Goal: Task Accomplishment & Management: Manage account settings

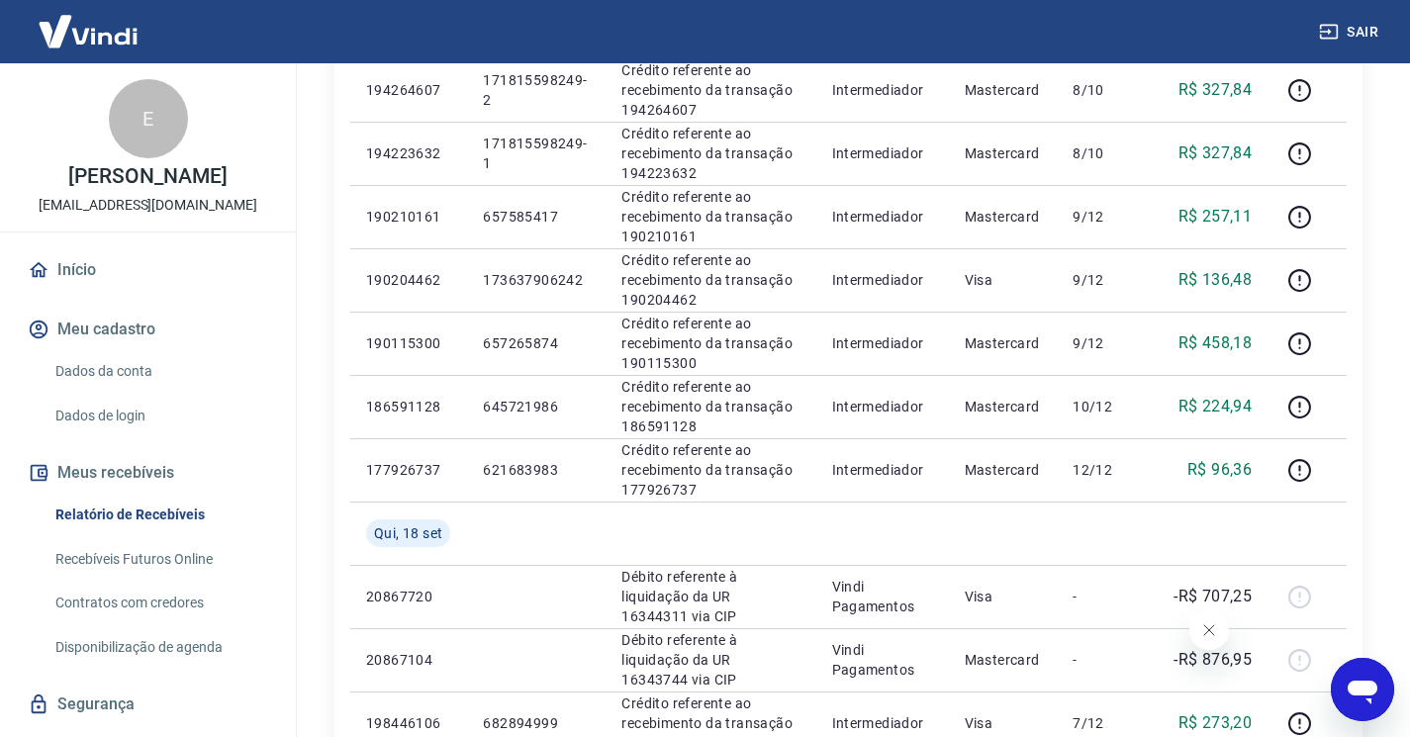
scroll to position [791, 0]
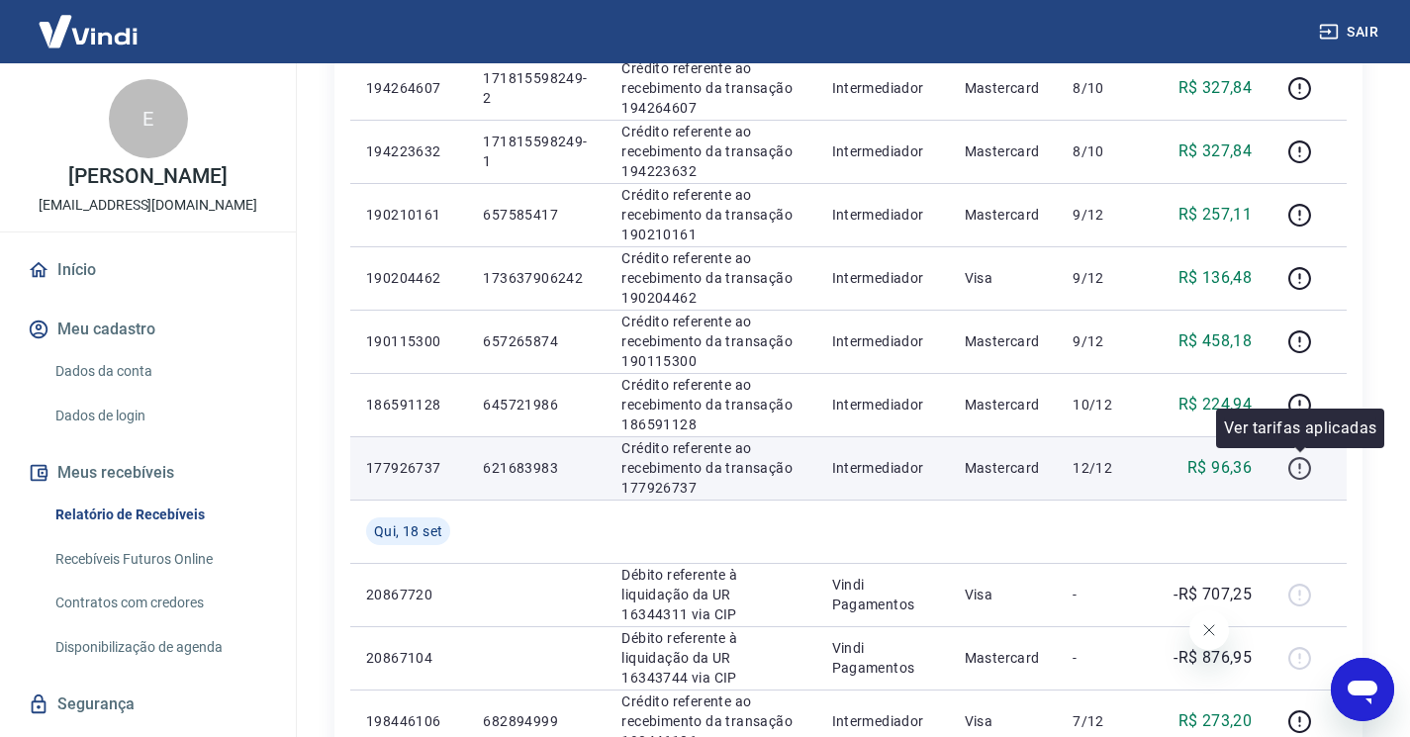
click at [1303, 472] on icon "button" at bounding box center [1299, 468] width 25 height 25
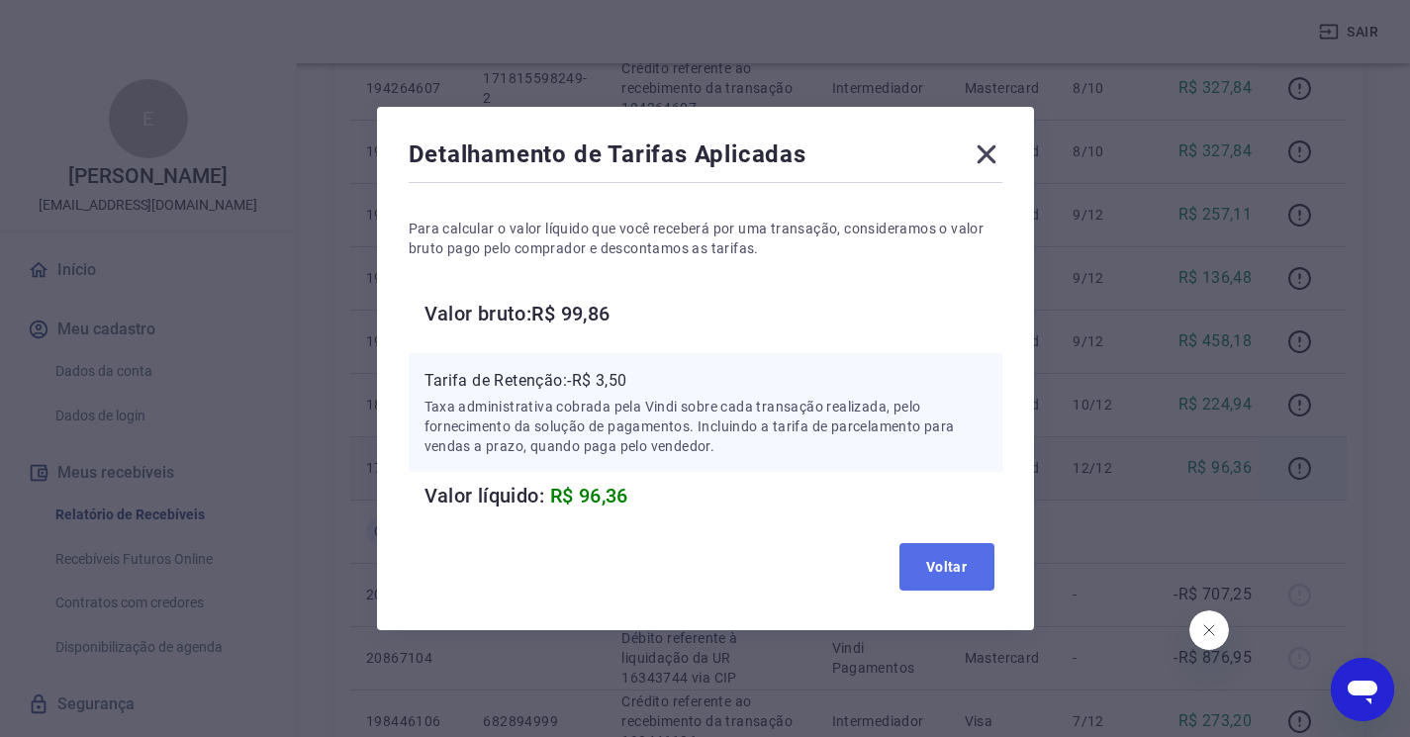
click at [942, 554] on button "Voltar" at bounding box center [946, 566] width 95 height 47
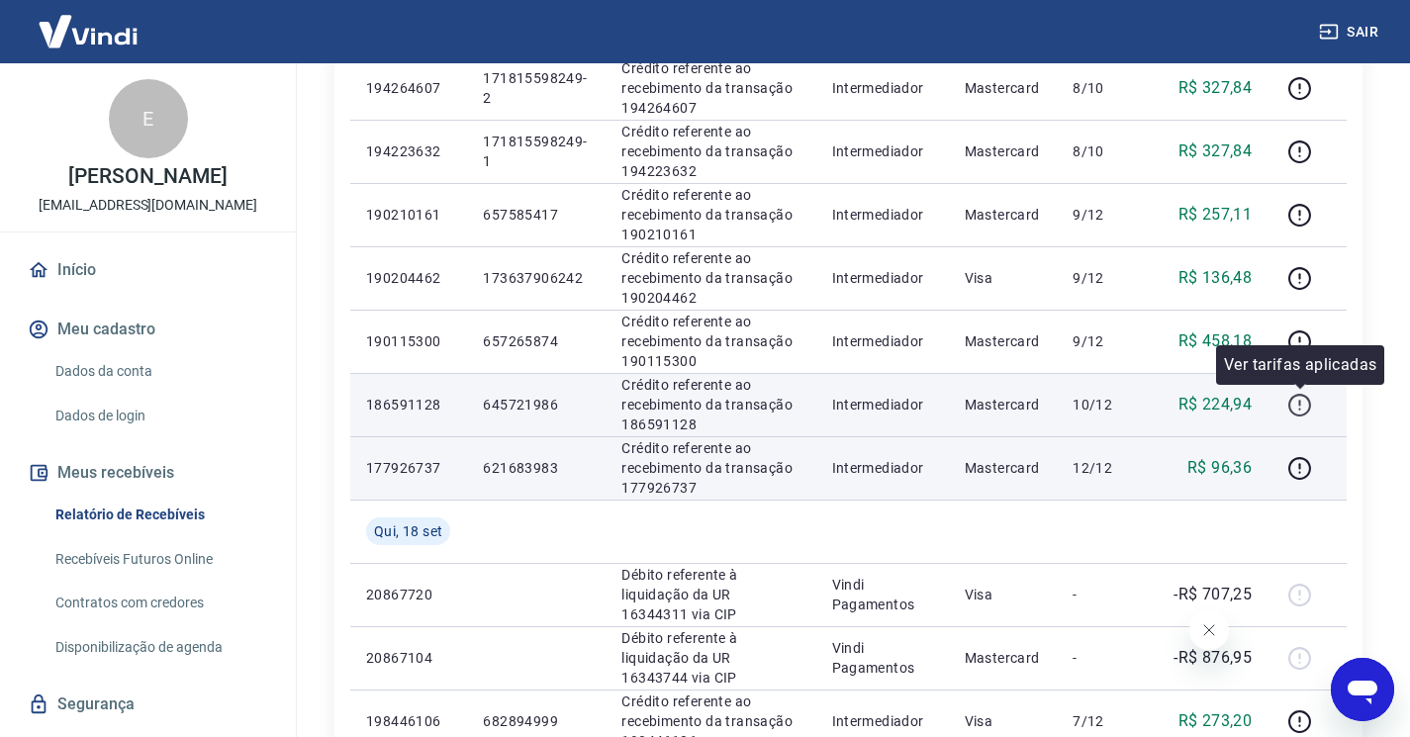
click at [1300, 401] on icon "button" at bounding box center [1299, 403] width 2 height 6
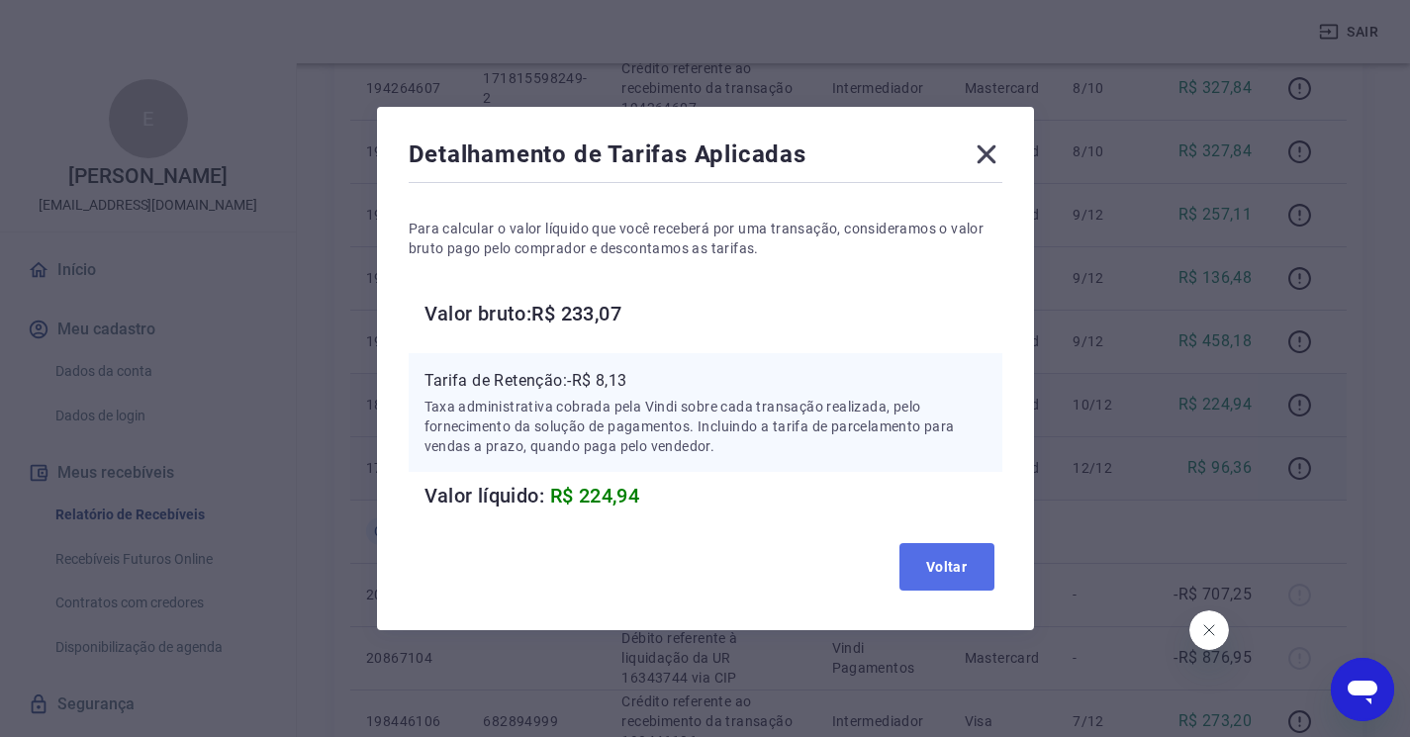
click at [950, 557] on button "Voltar" at bounding box center [946, 566] width 95 height 47
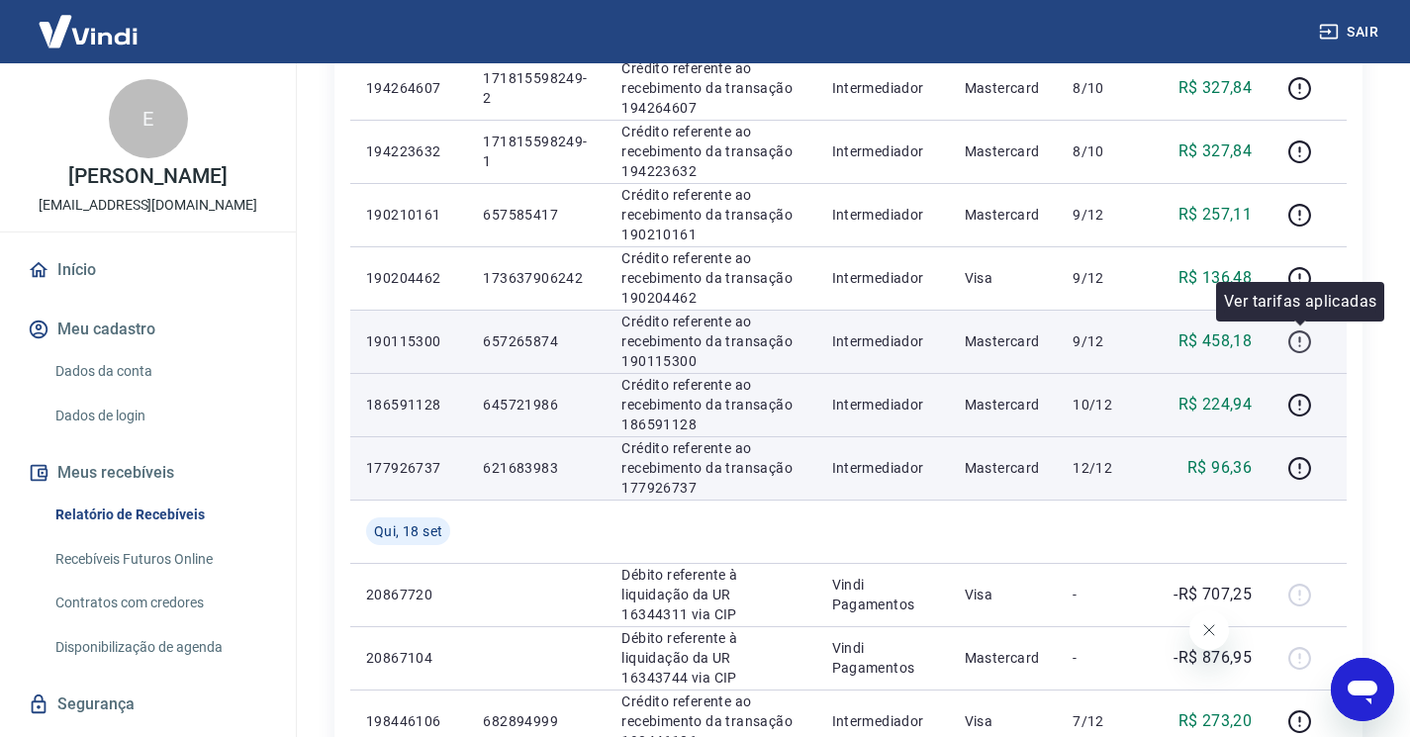
click at [1295, 337] on icon "button" at bounding box center [1299, 341] width 25 height 25
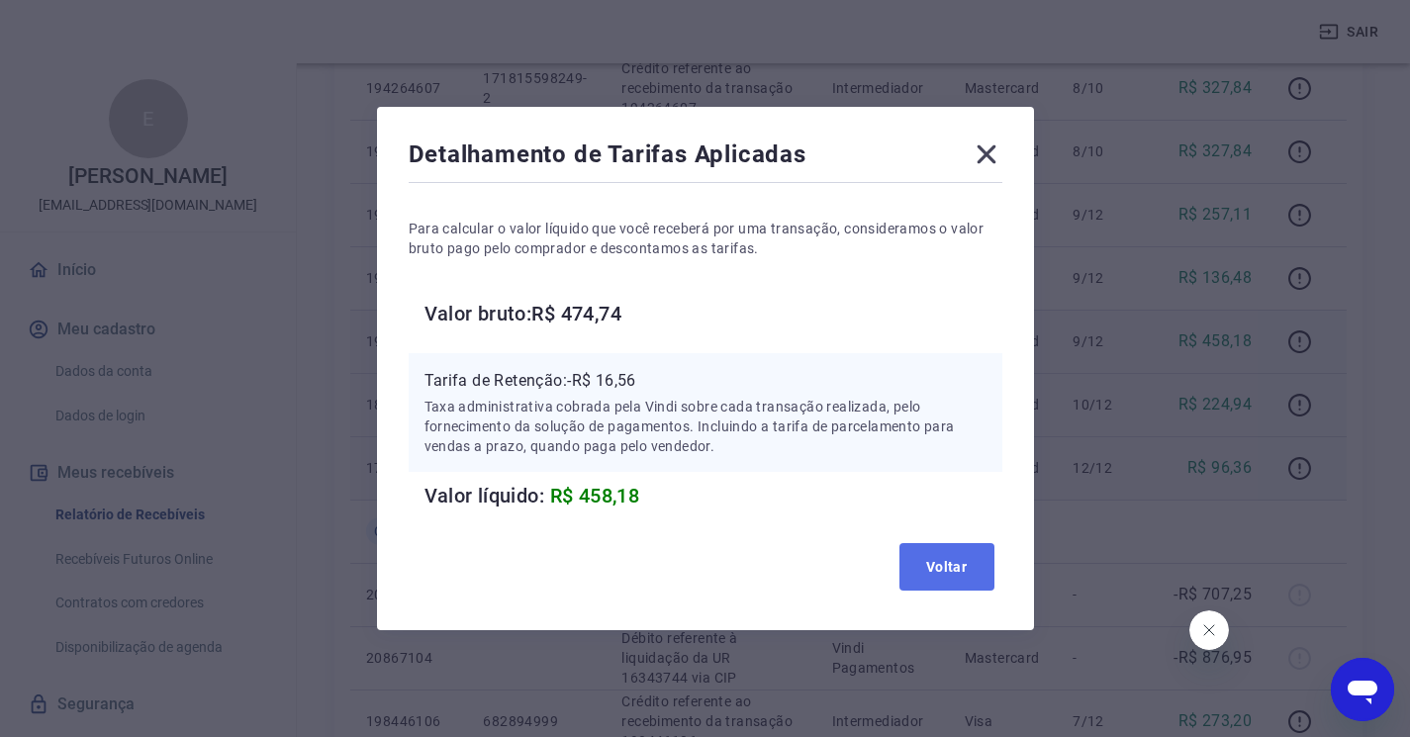
click at [929, 568] on button "Voltar" at bounding box center [946, 566] width 95 height 47
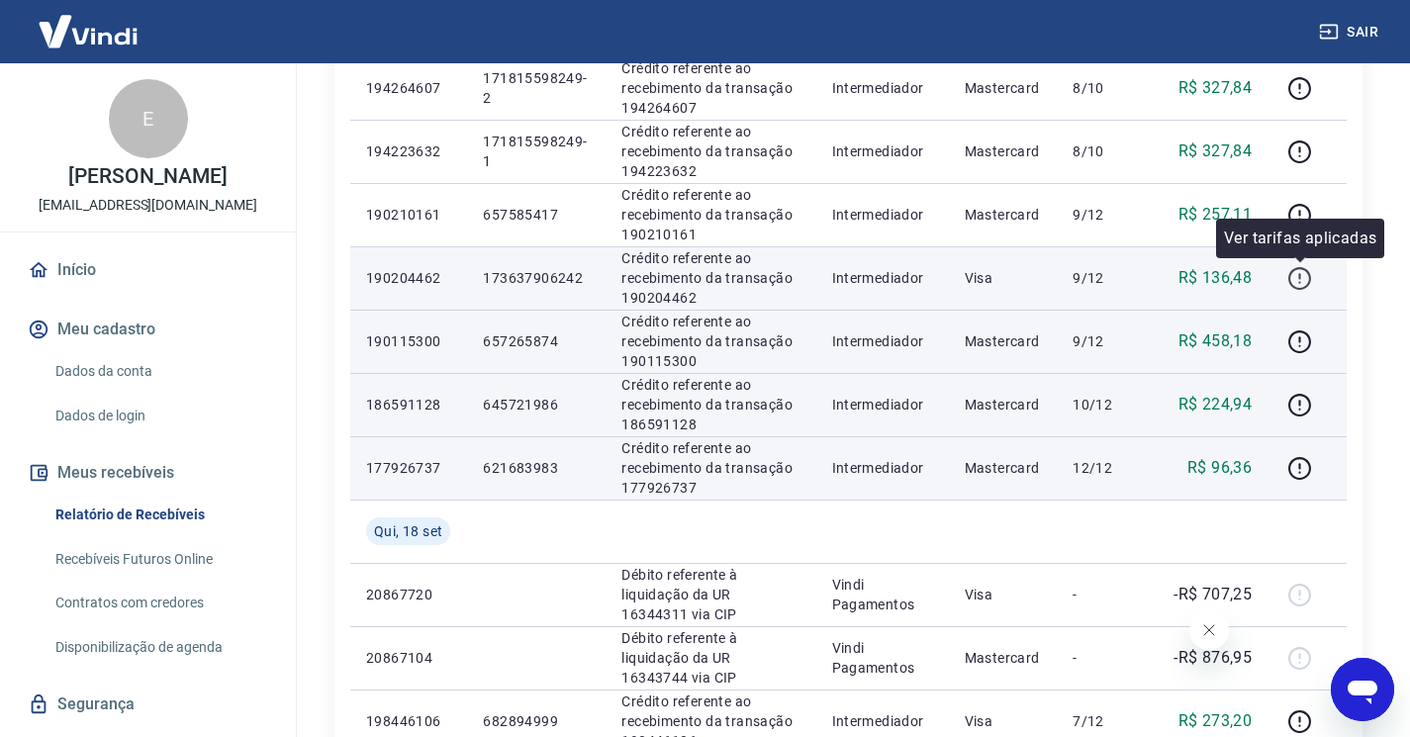
click at [1294, 271] on icon "button" at bounding box center [1299, 278] width 25 height 25
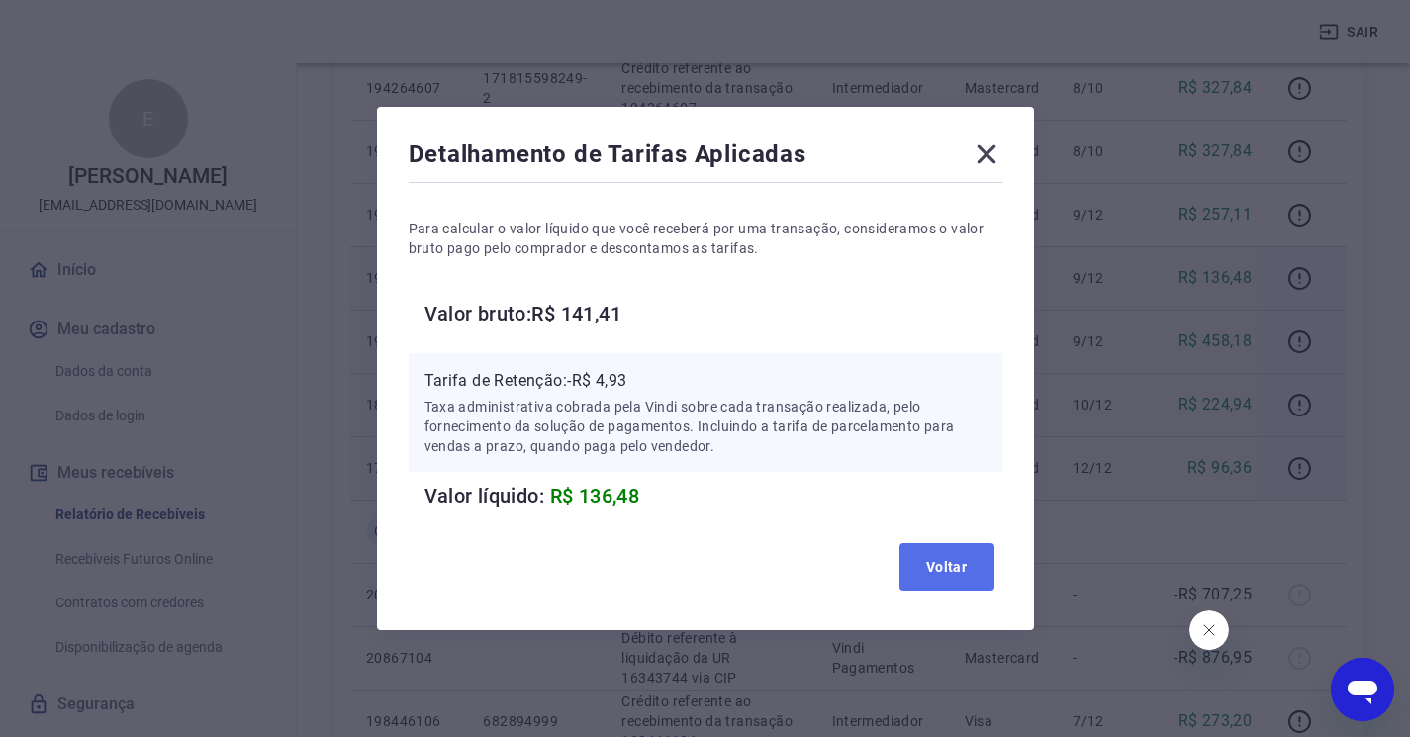
click at [949, 558] on button "Voltar" at bounding box center [946, 566] width 95 height 47
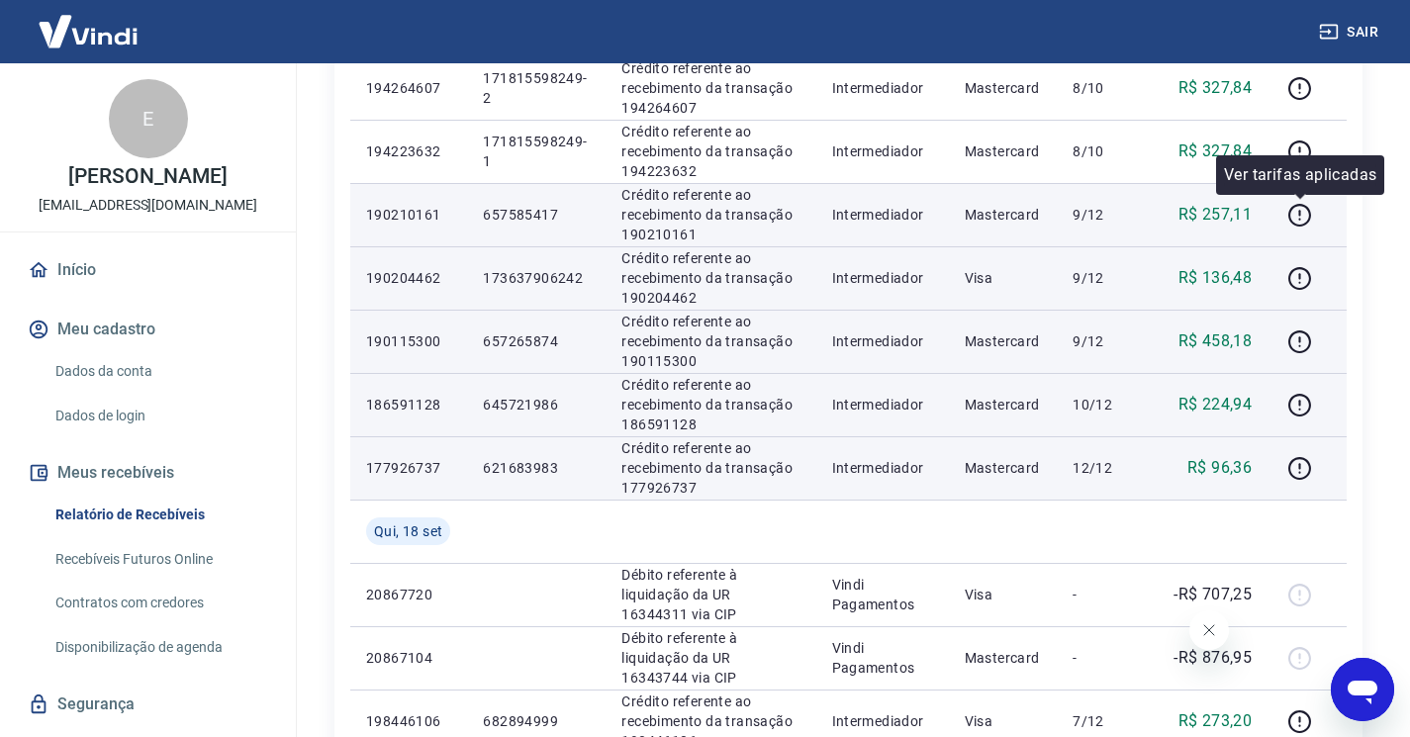
click at [1281, 214] on td at bounding box center [1306, 214] width 79 height 63
click at [1297, 210] on icon "button" at bounding box center [1299, 215] width 25 height 25
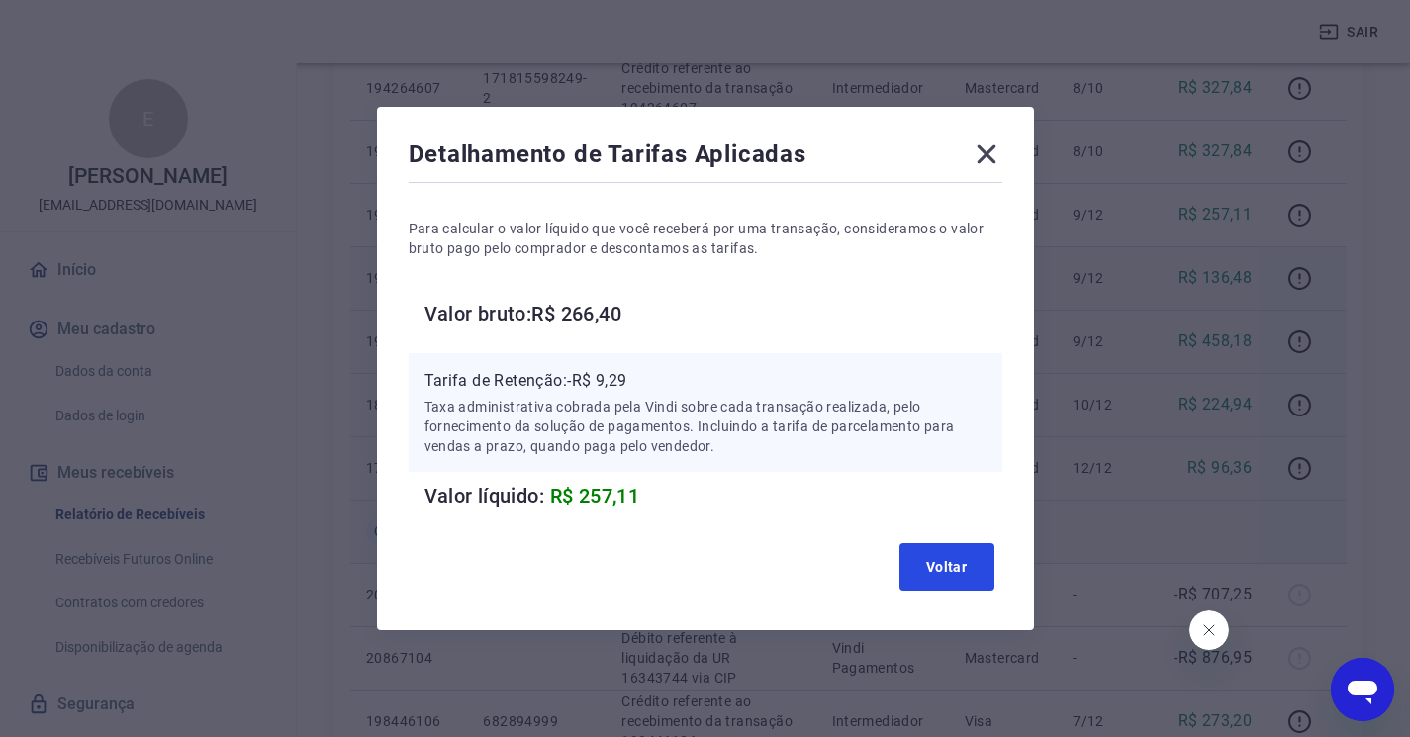
click at [959, 553] on button "Voltar" at bounding box center [946, 566] width 95 height 47
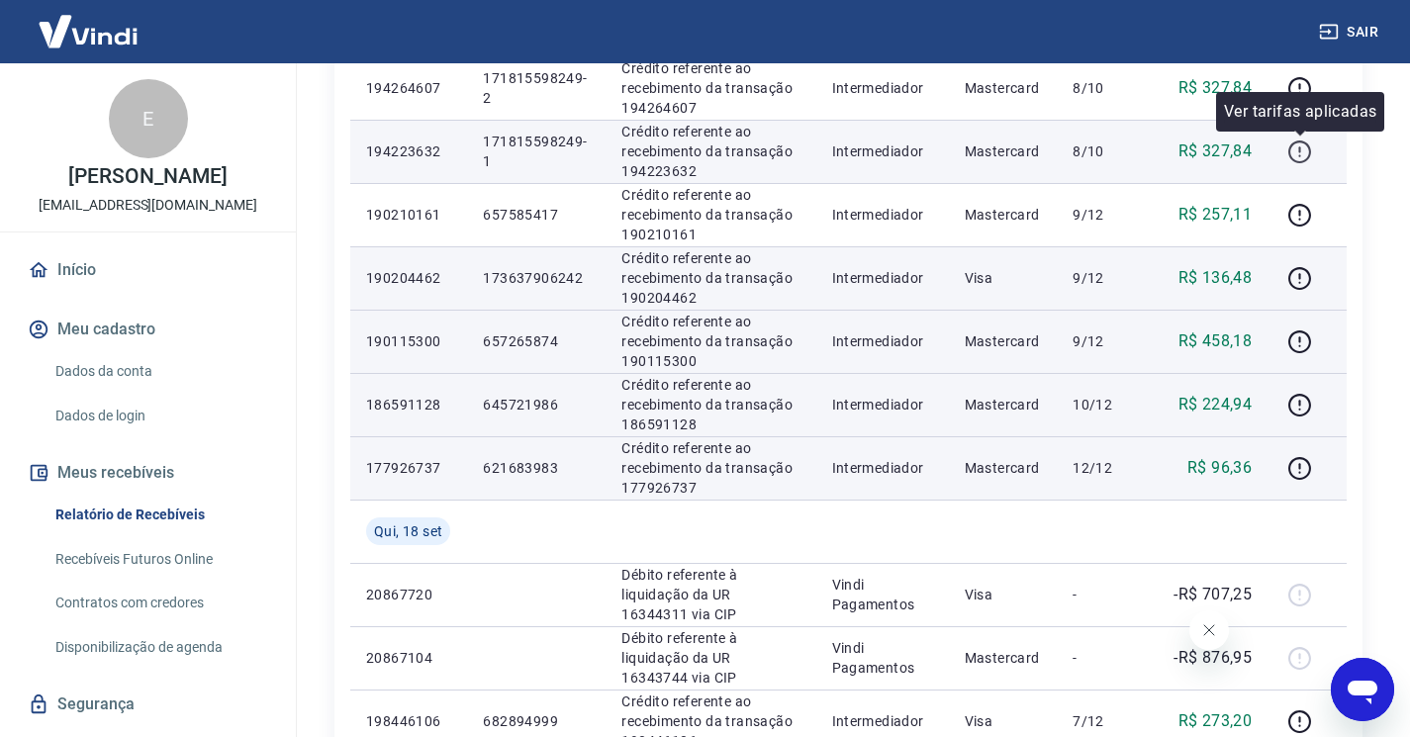
click at [1291, 147] on icon "button" at bounding box center [1299, 151] width 23 height 23
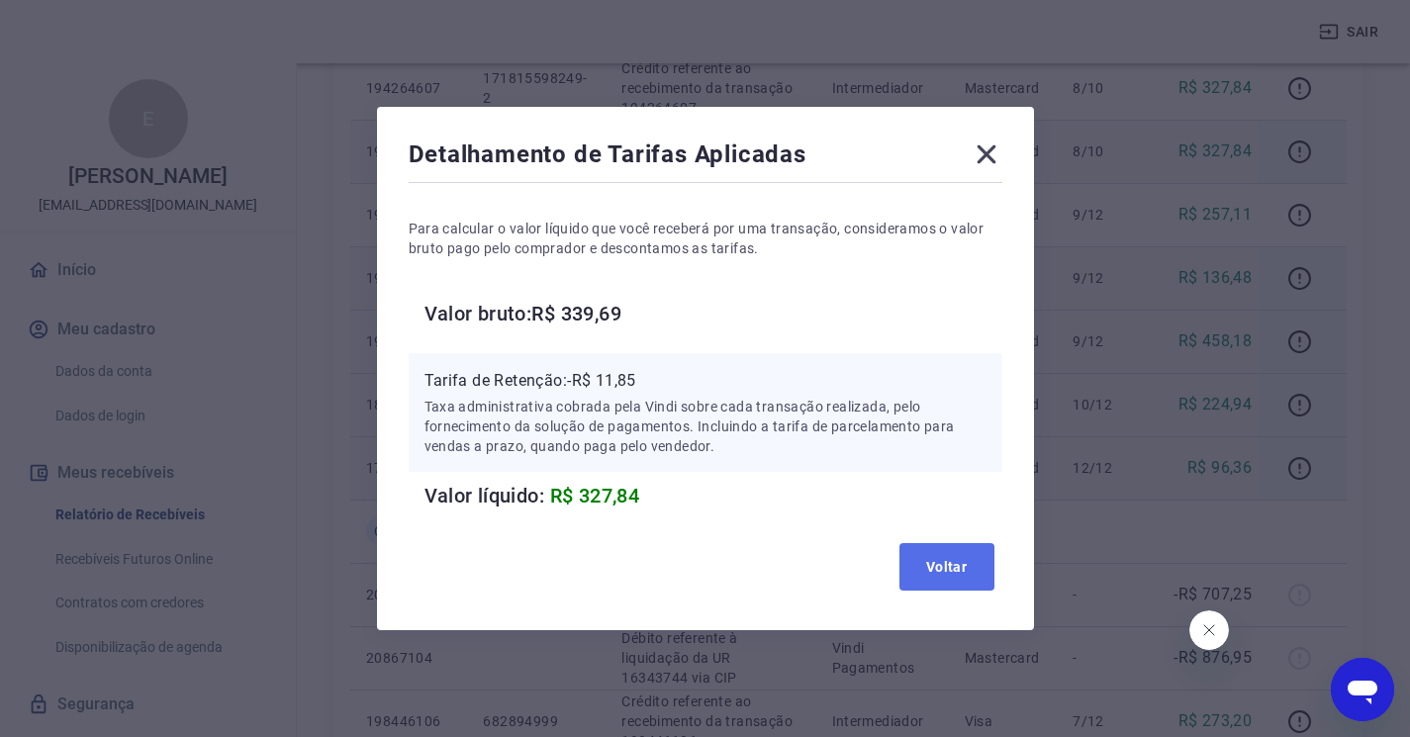
click at [970, 551] on button "Voltar" at bounding box center [946, 566] width 95 height 47
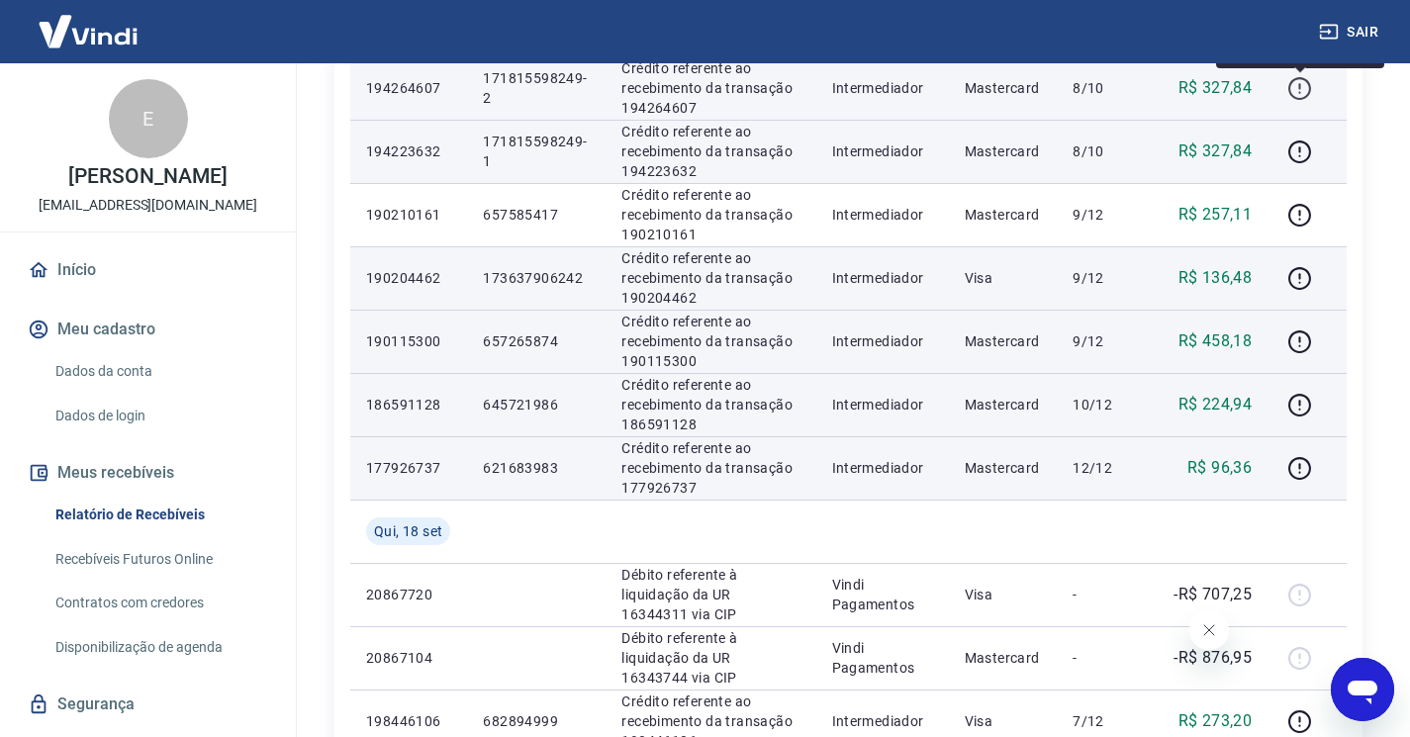
click at [1305, 89] on icon "button" at bounding box center [1299, 88] width 25 height 25
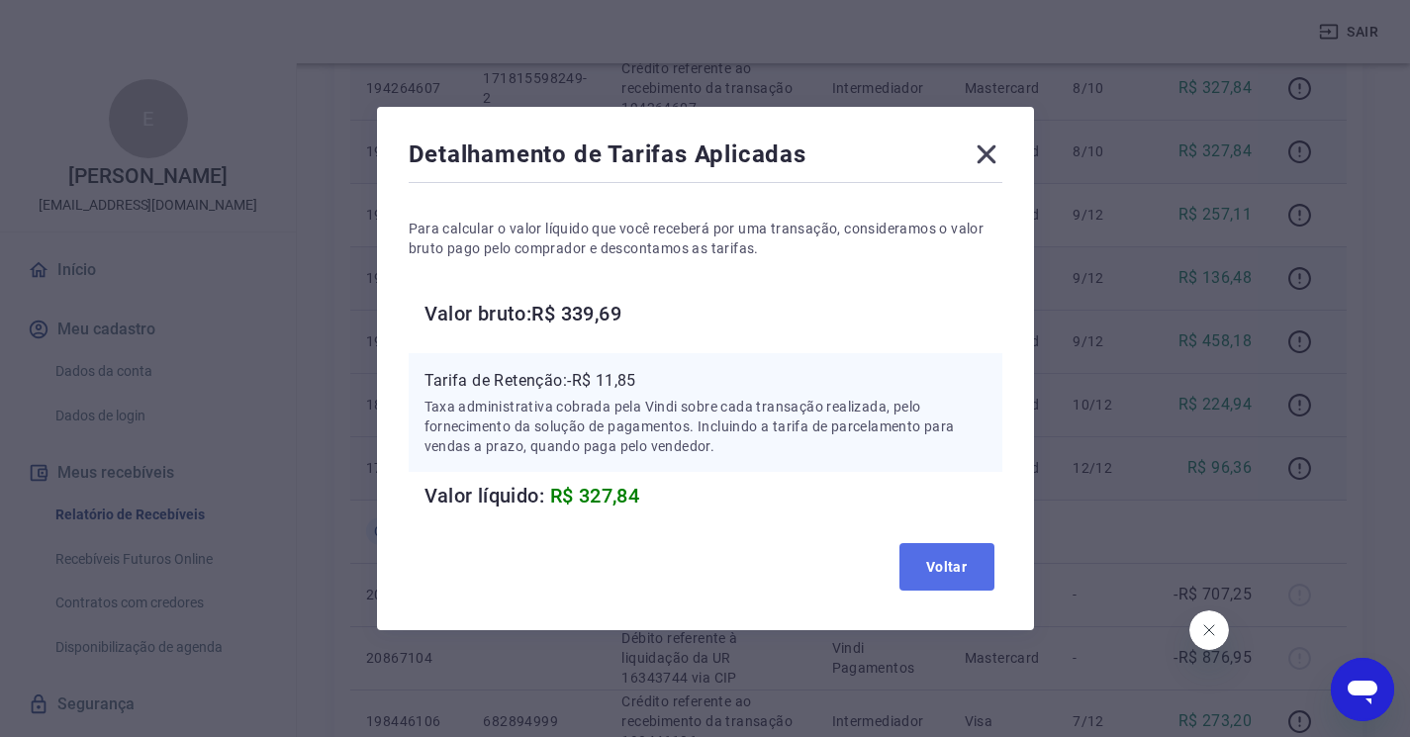
click at [941, 589] on button "Voltar" at bounding box center [946, 566] width 95 height 47
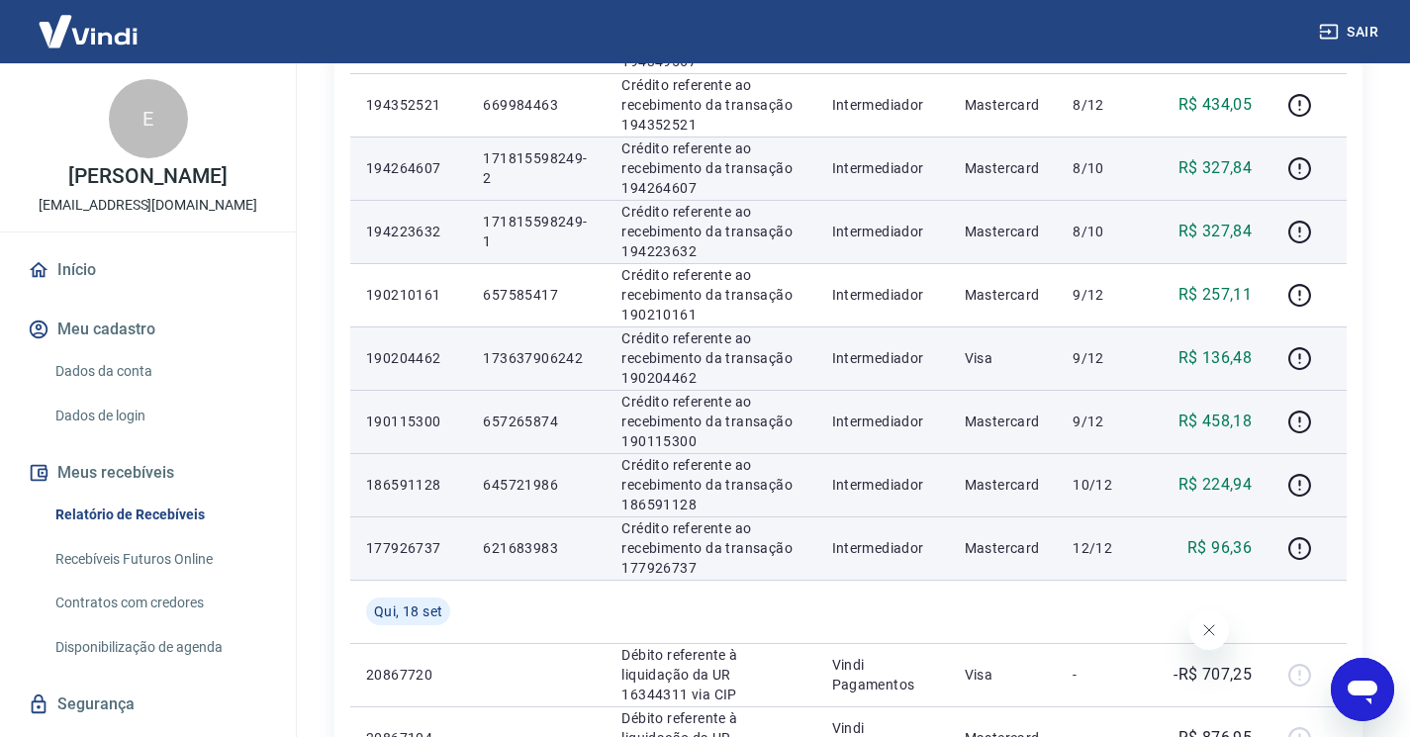
scroll to position [692, 0]
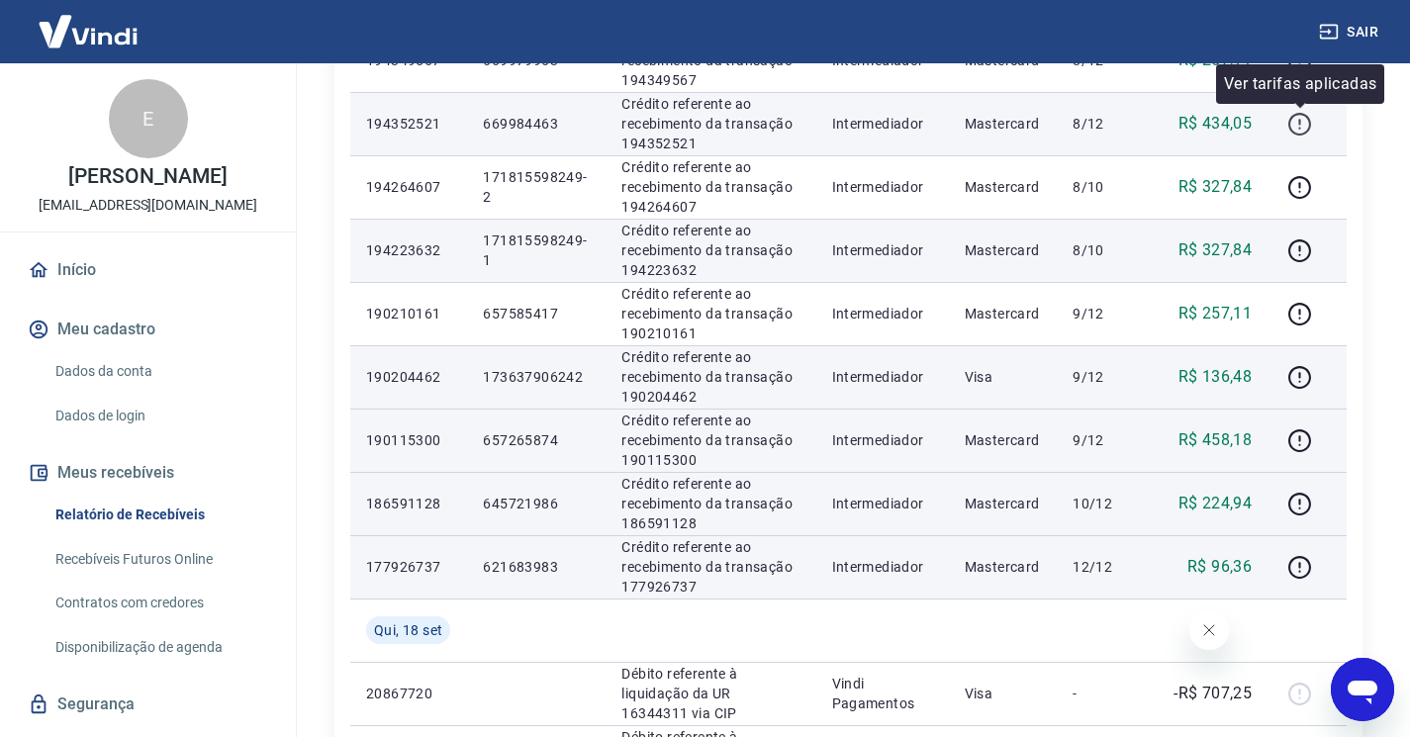
click at [1302, 127] on icon "button" at bounding box center [1299, 124] width 25 height 25
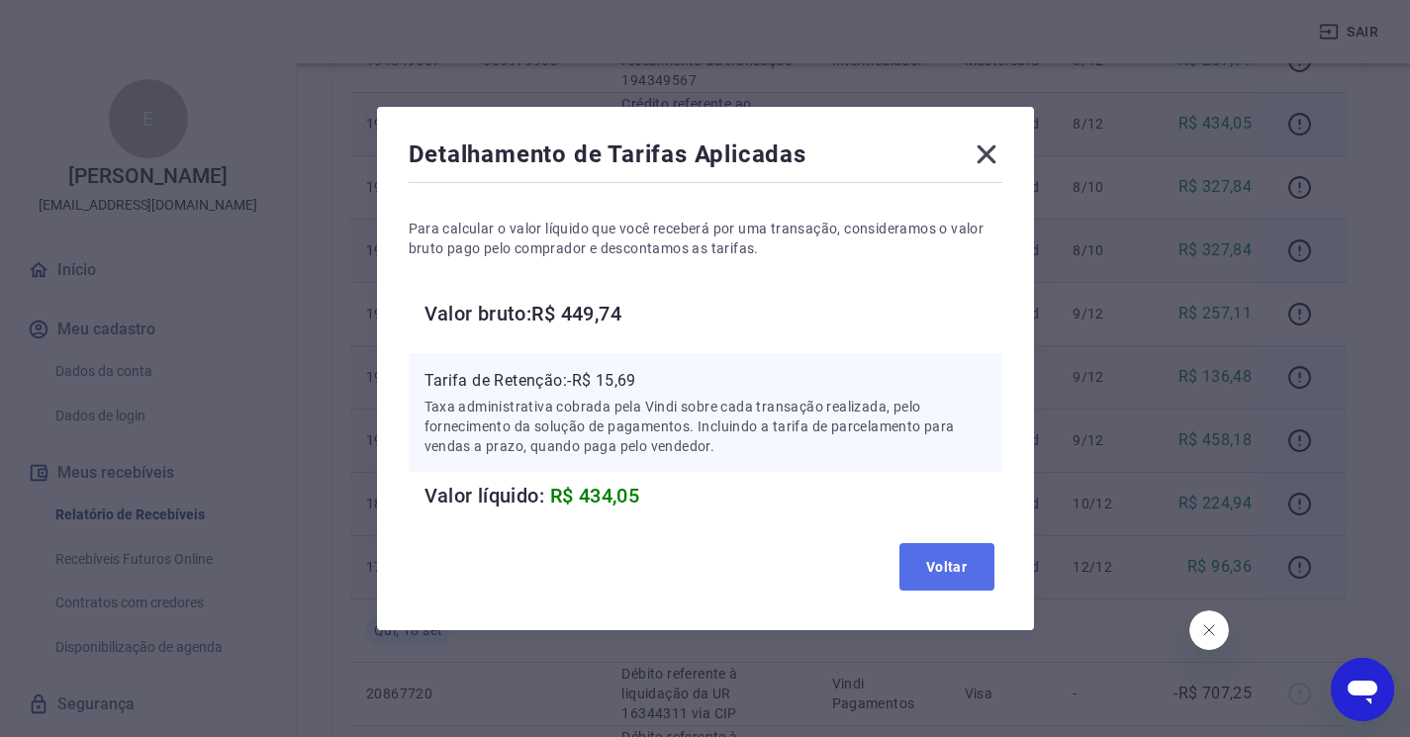
click at [942, 580] on button "Voltar" at bounding box center [946, 566] width 95 height 47
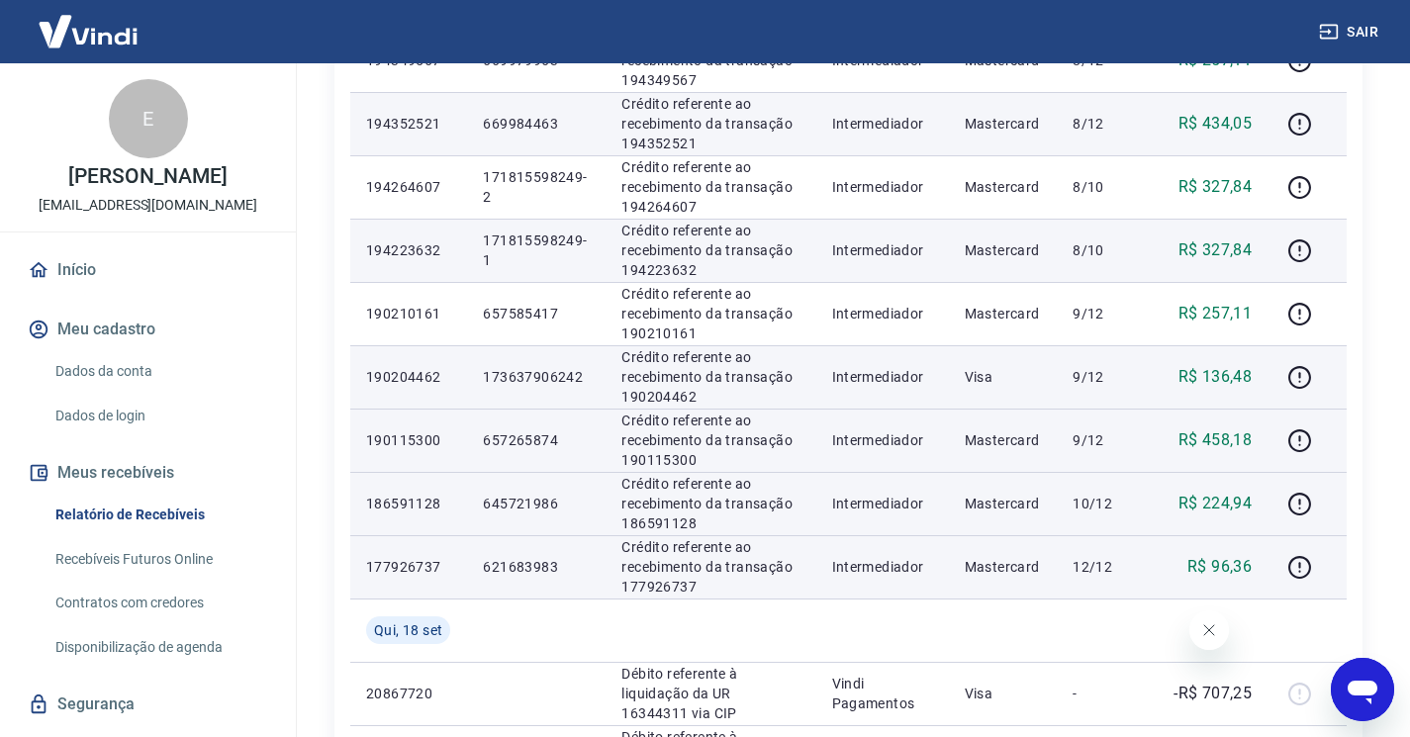
scroll to position [593, 0]
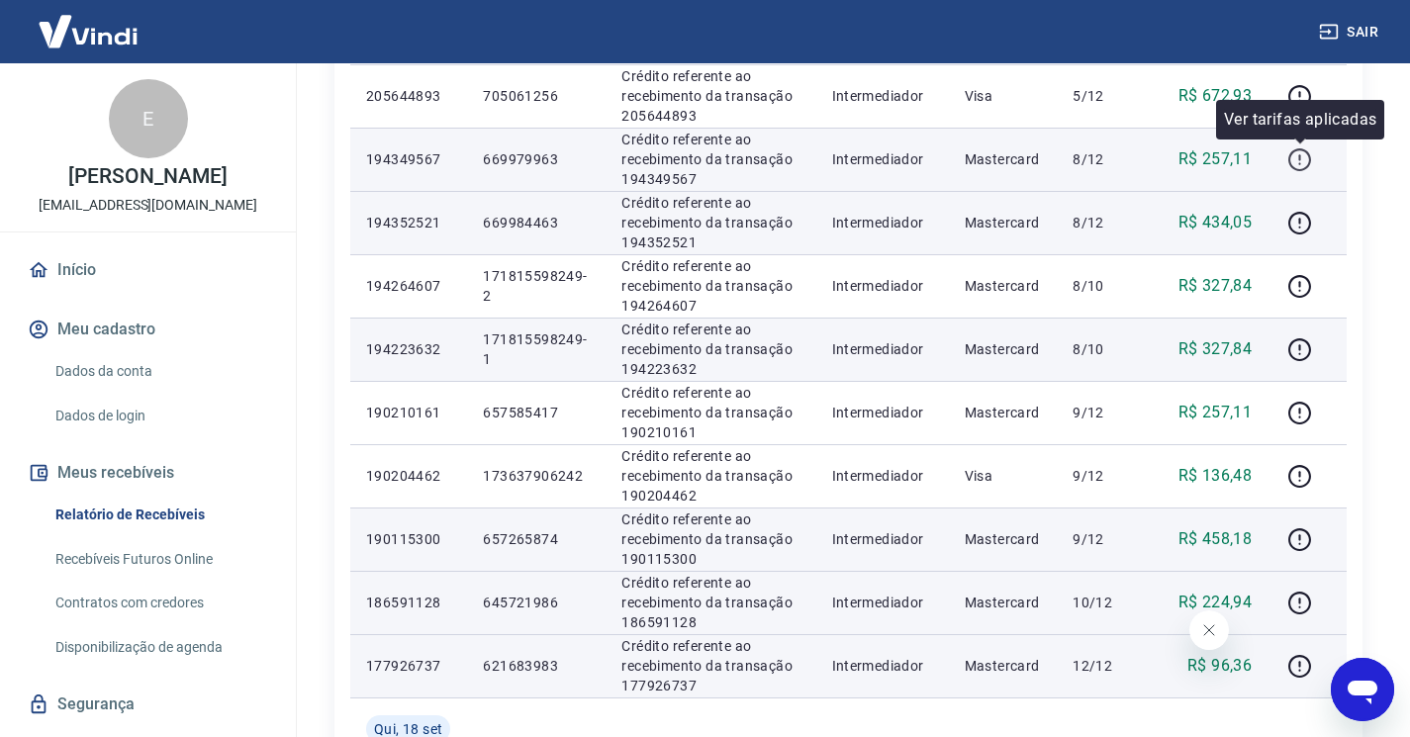
click at [1299, 159] on icon "button" at bounding box center [1299, 159] width 25 height 25
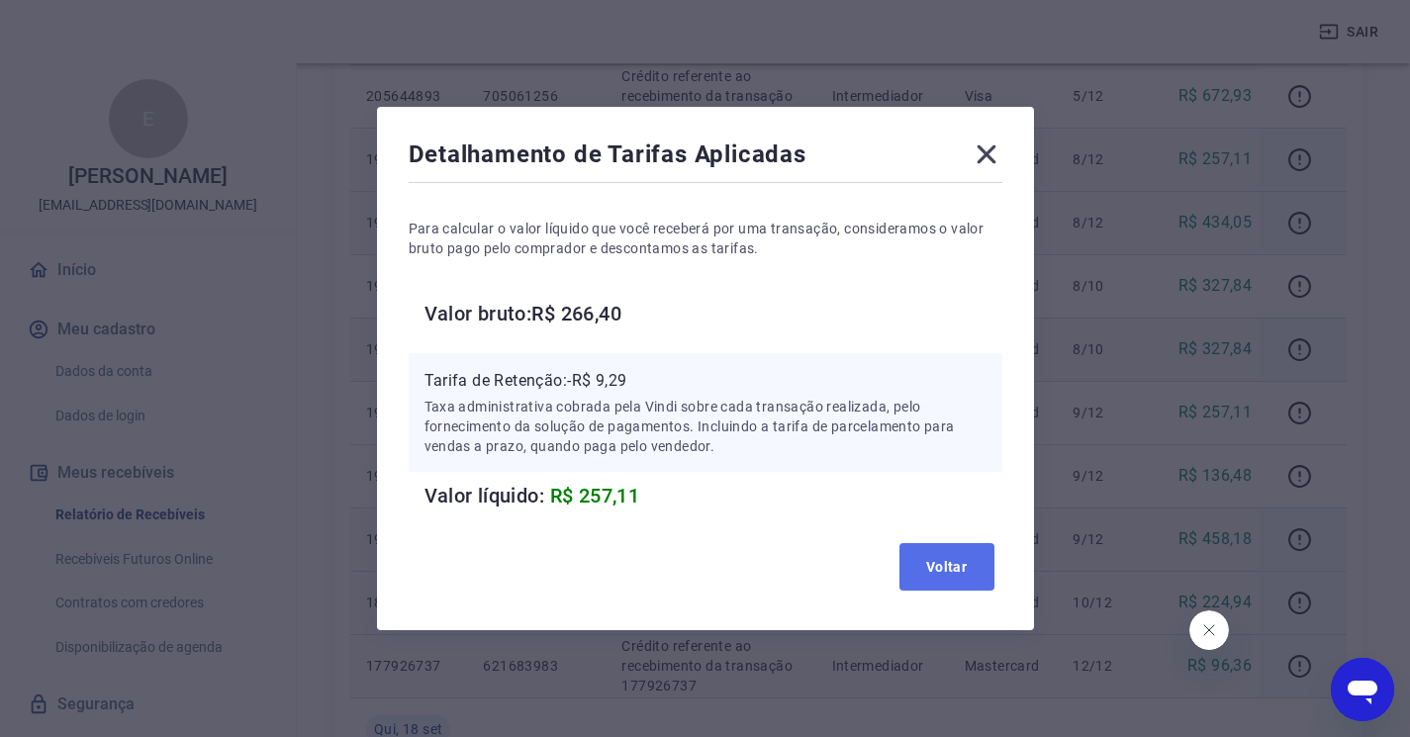
click at [942, 572] on button "Voltar" at bounding box center [946, 566] width 95 height 47
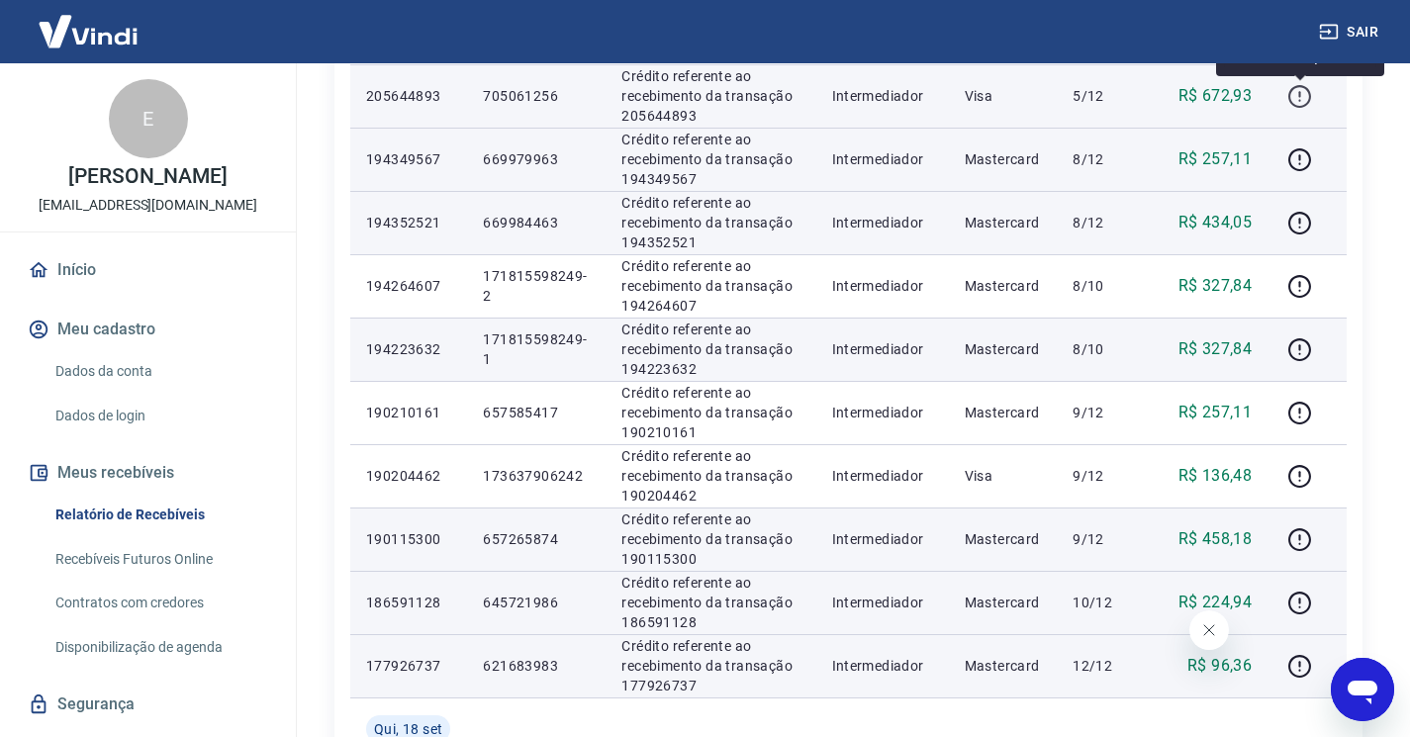
click at [1294, 86] on icon "button" at bounding box center [1299, 96] width 23 height 23
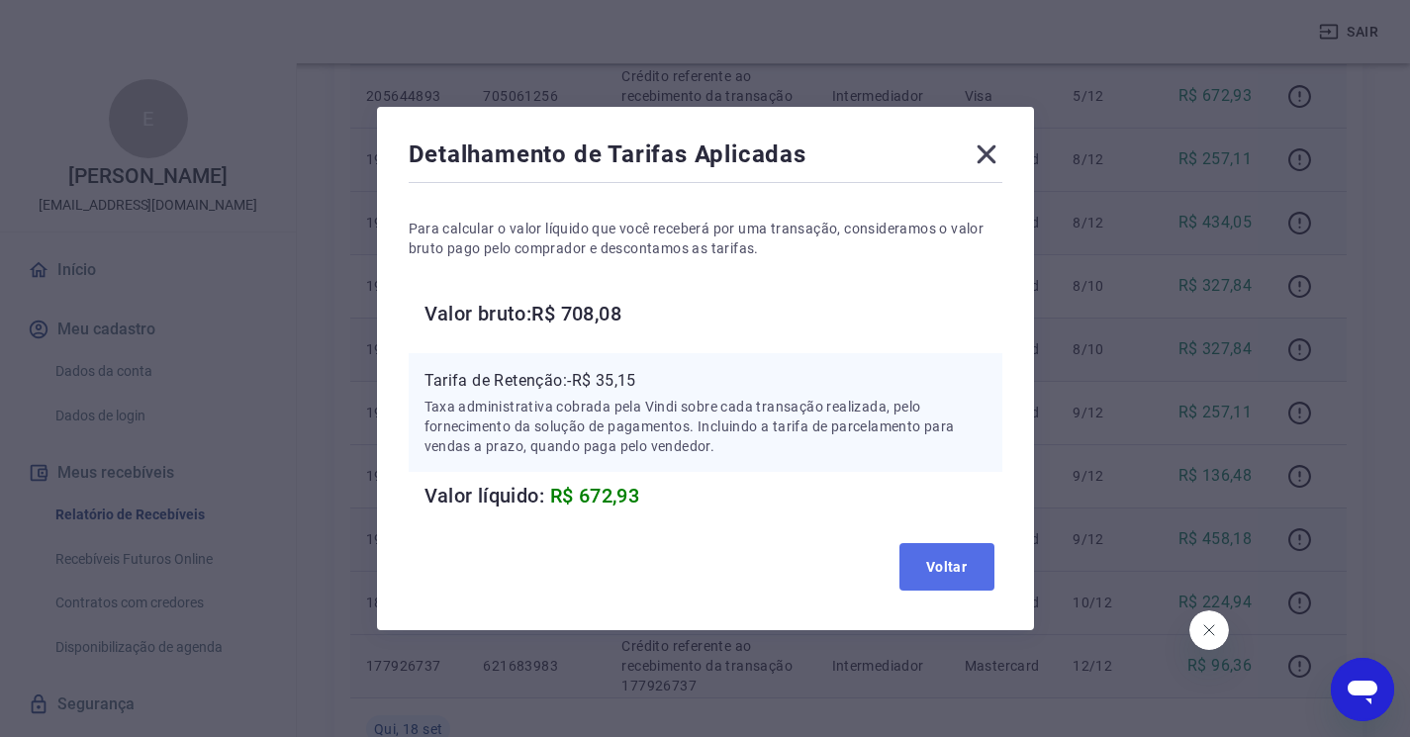
click at [941, 576] on button "Voltar" at bounding box center [946, 566] width 95 height 47
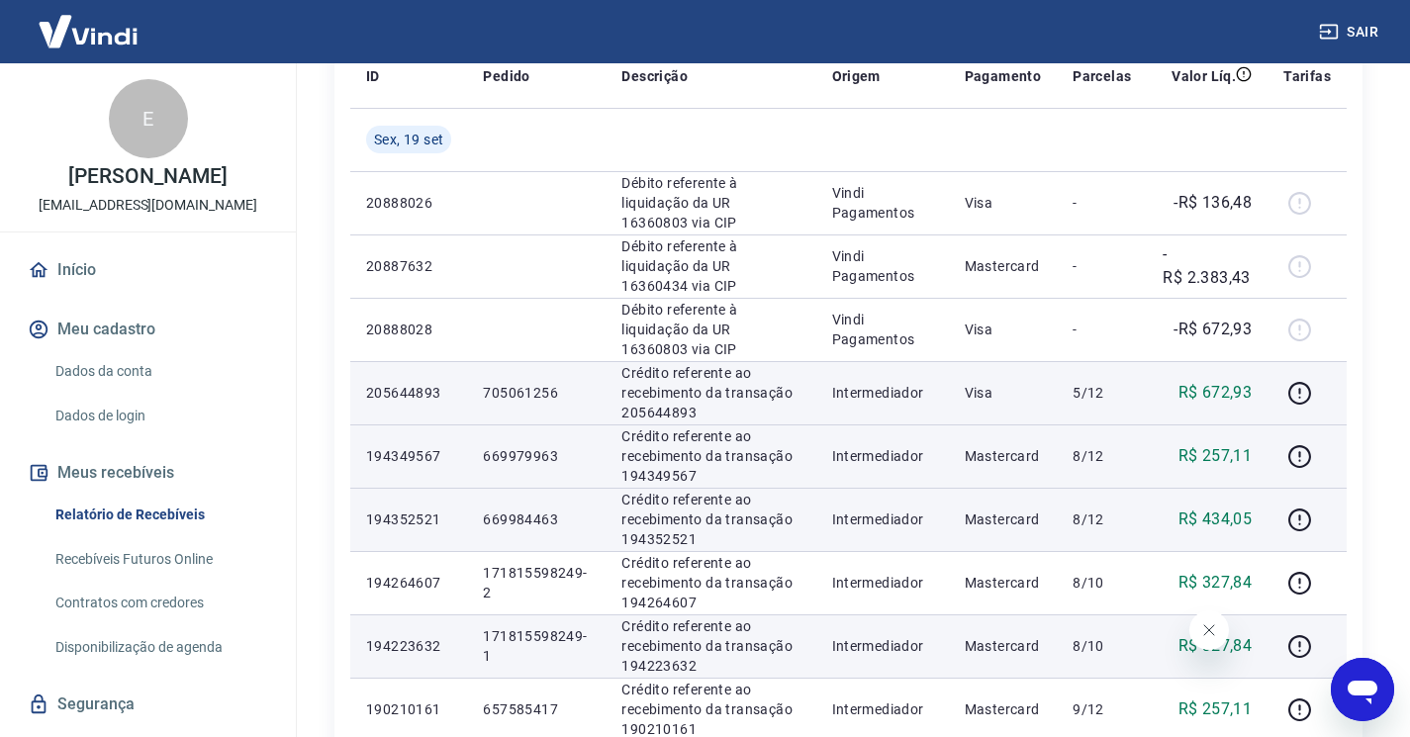
scroll to position [297, 0]
